Goal: Task Accomplishment & Management: Manage account settings

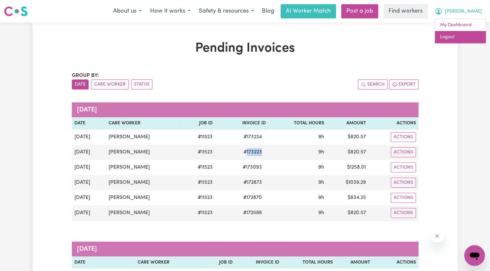
click at [471, 35] on link "Logout" at bounding box center [460, 37] width 51 height 12
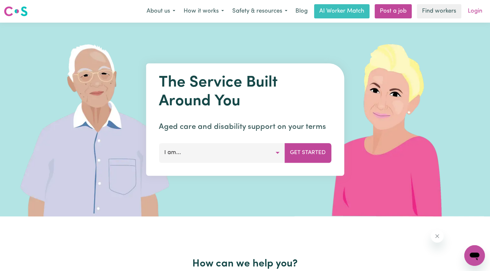
click at [477, 14] on link "Login" at bounding box center [475, 11] width 22 height 14
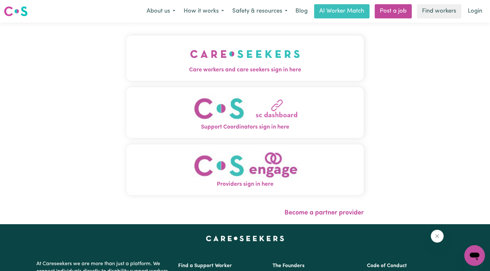
click at [126, 61] on button "Care workers and care seekers sign in here" at bounding box center [245, 57] width 238 height 45
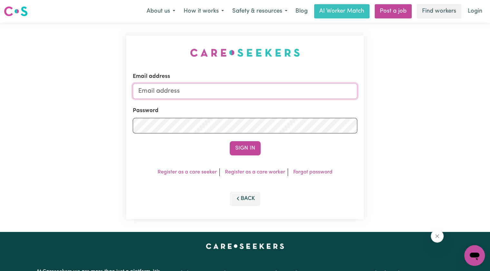
click at [163, 95] on input "Email address" at bounding box center [245, 90] width 225 height 15
type input "[PERSON_NAME][EMAIL_ADDRESS][DOMAIN_NAME]"
click at [230, 141] on button "Sign In" at bounding box center [245, 148] width 31 height 14
